Goal: Transaction & Acquisition: Purchase product/service

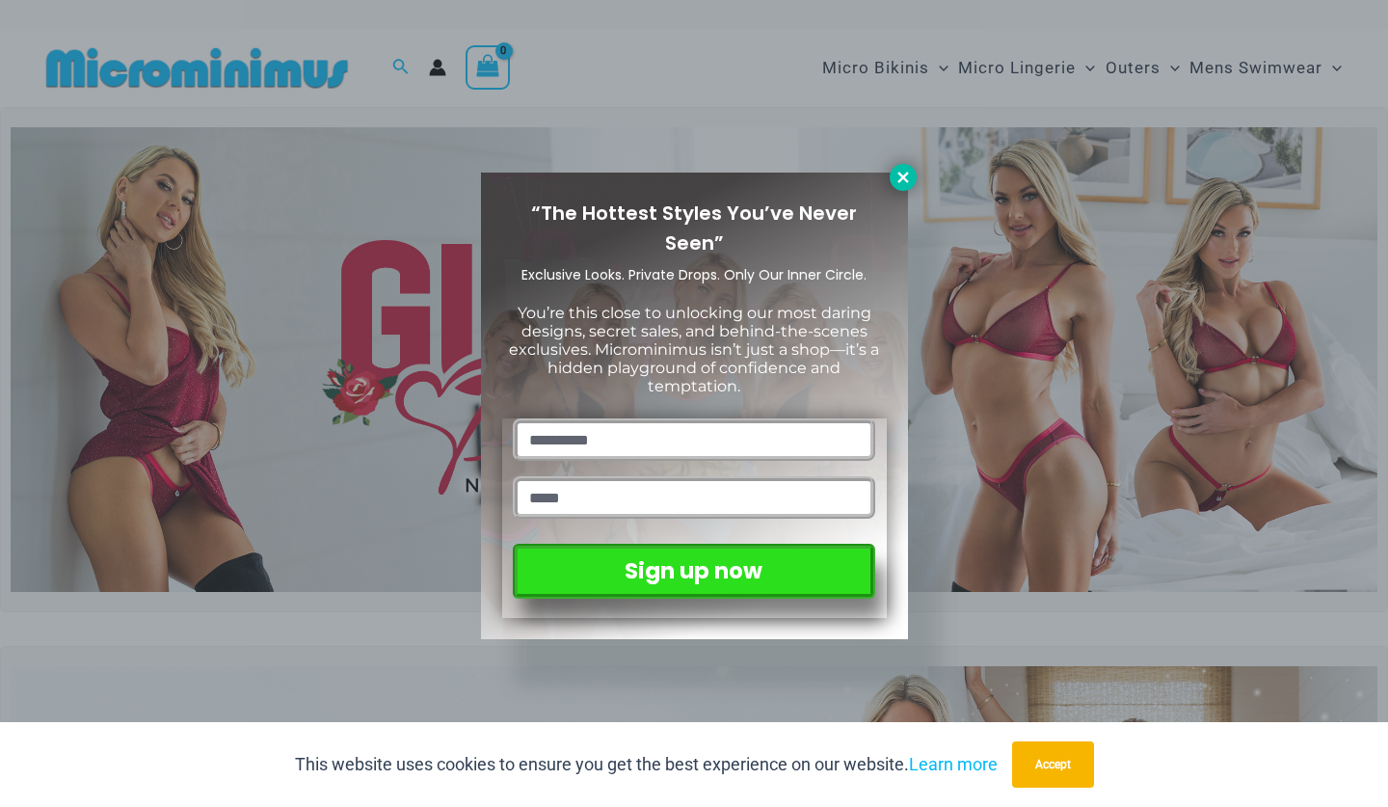
click at [912, 172] on button at bounding box center [903, 177] width 27 height 27
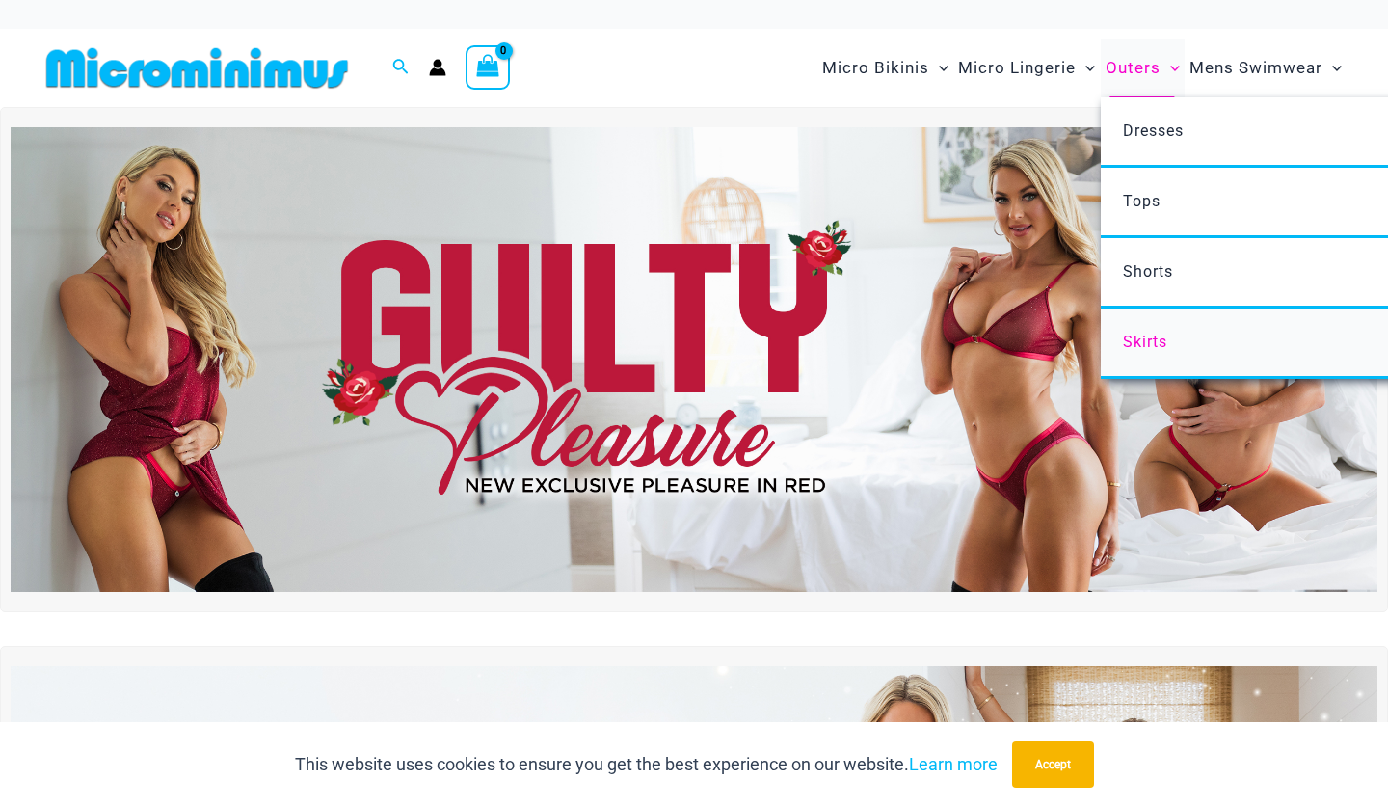
click at [1146, 351] on span "Skirts" at bounding box center [1145, 342] width 44 height 18
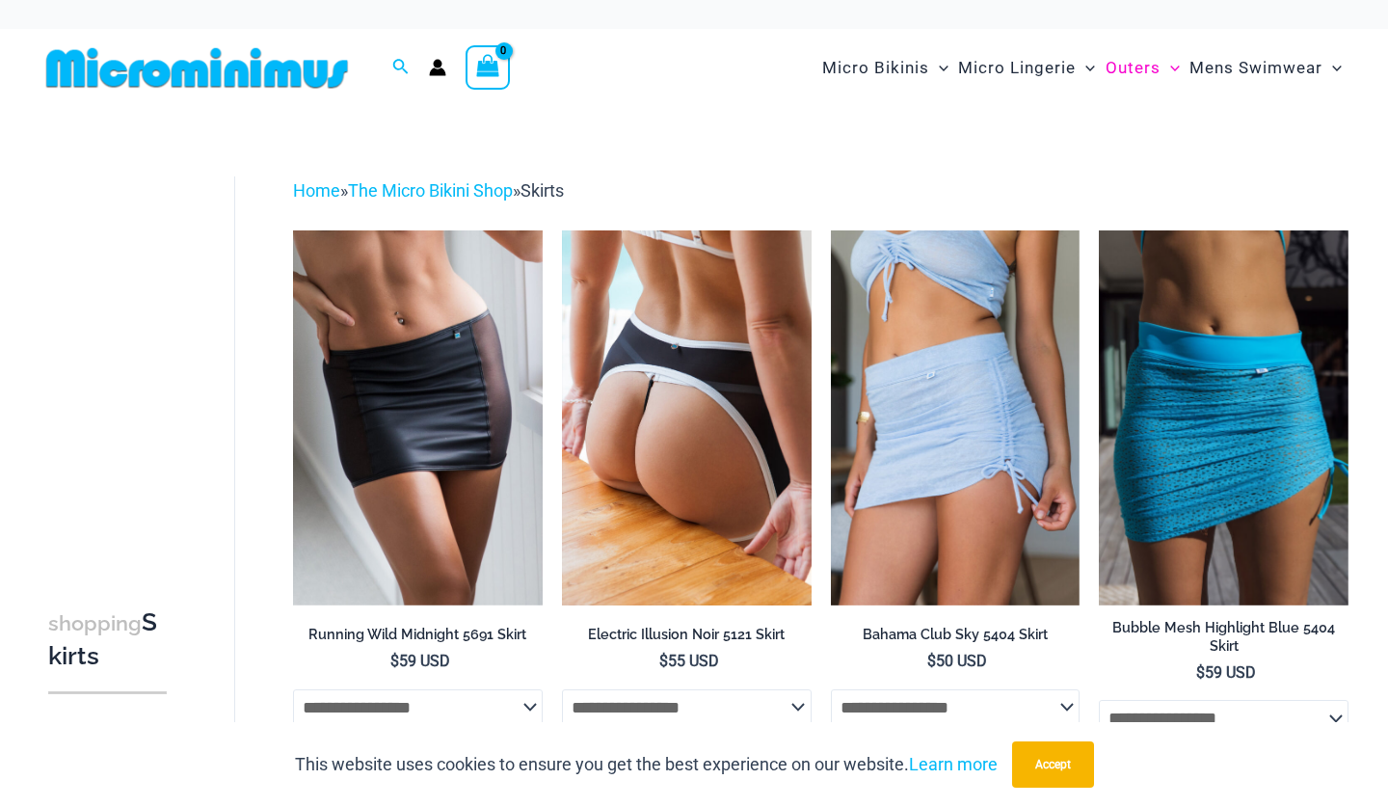
click at [719, 578] on img at bounding box center [687, 417] width 250 height 374
